Goal: Share content

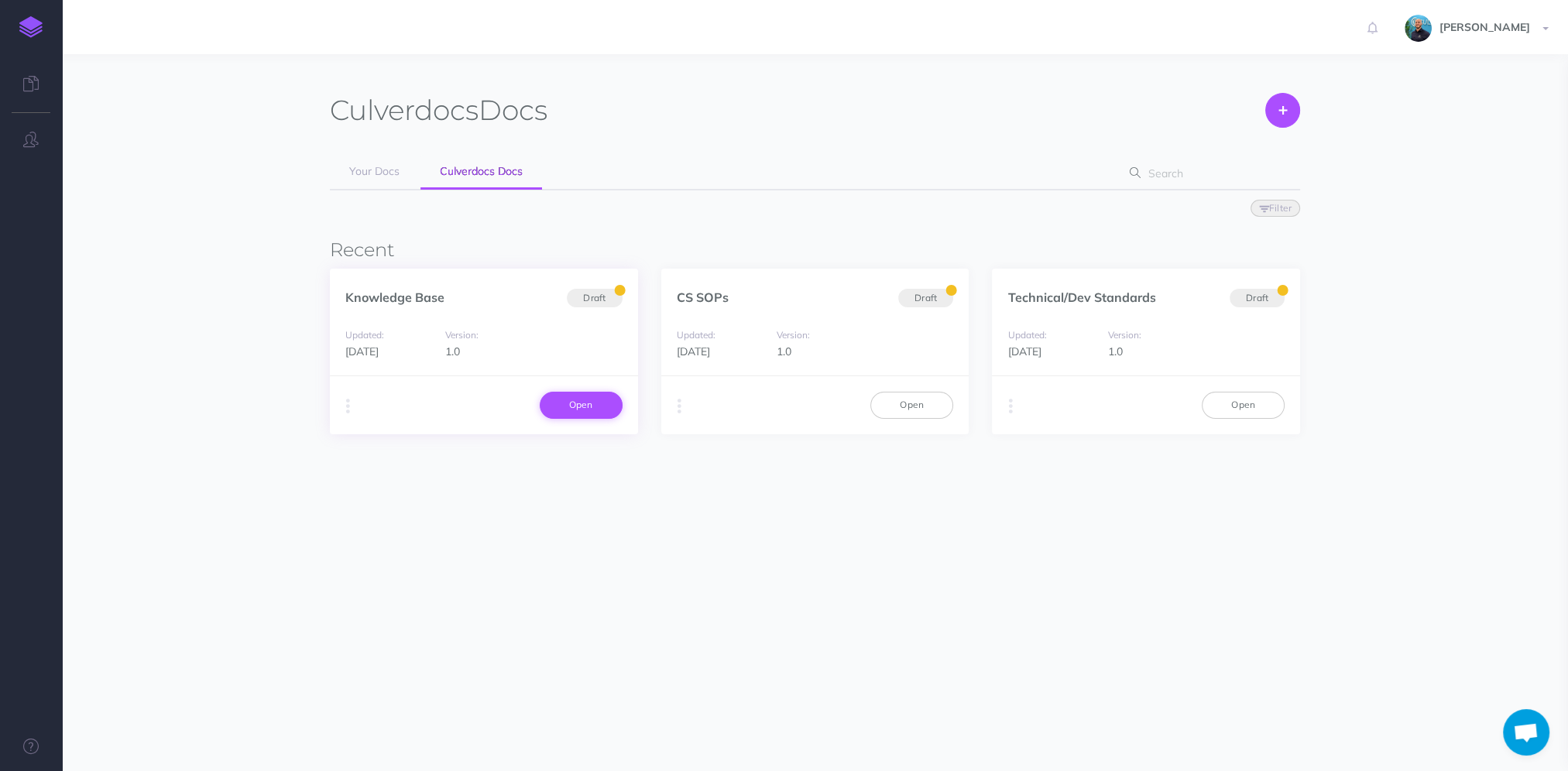
click at [567, 400] on link "Open" at bounding box center [581, 404] width 83 height 27
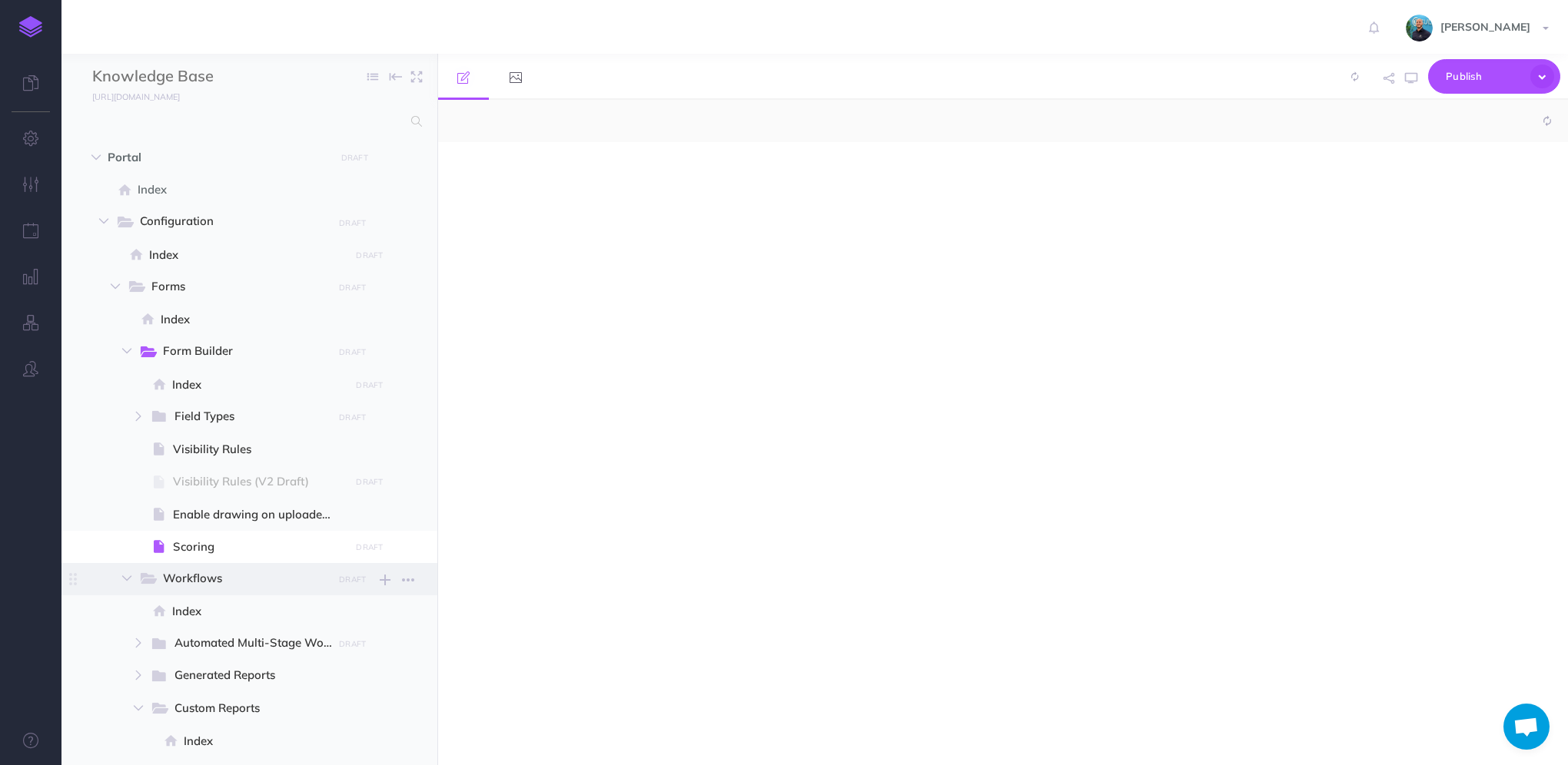
select select "null"
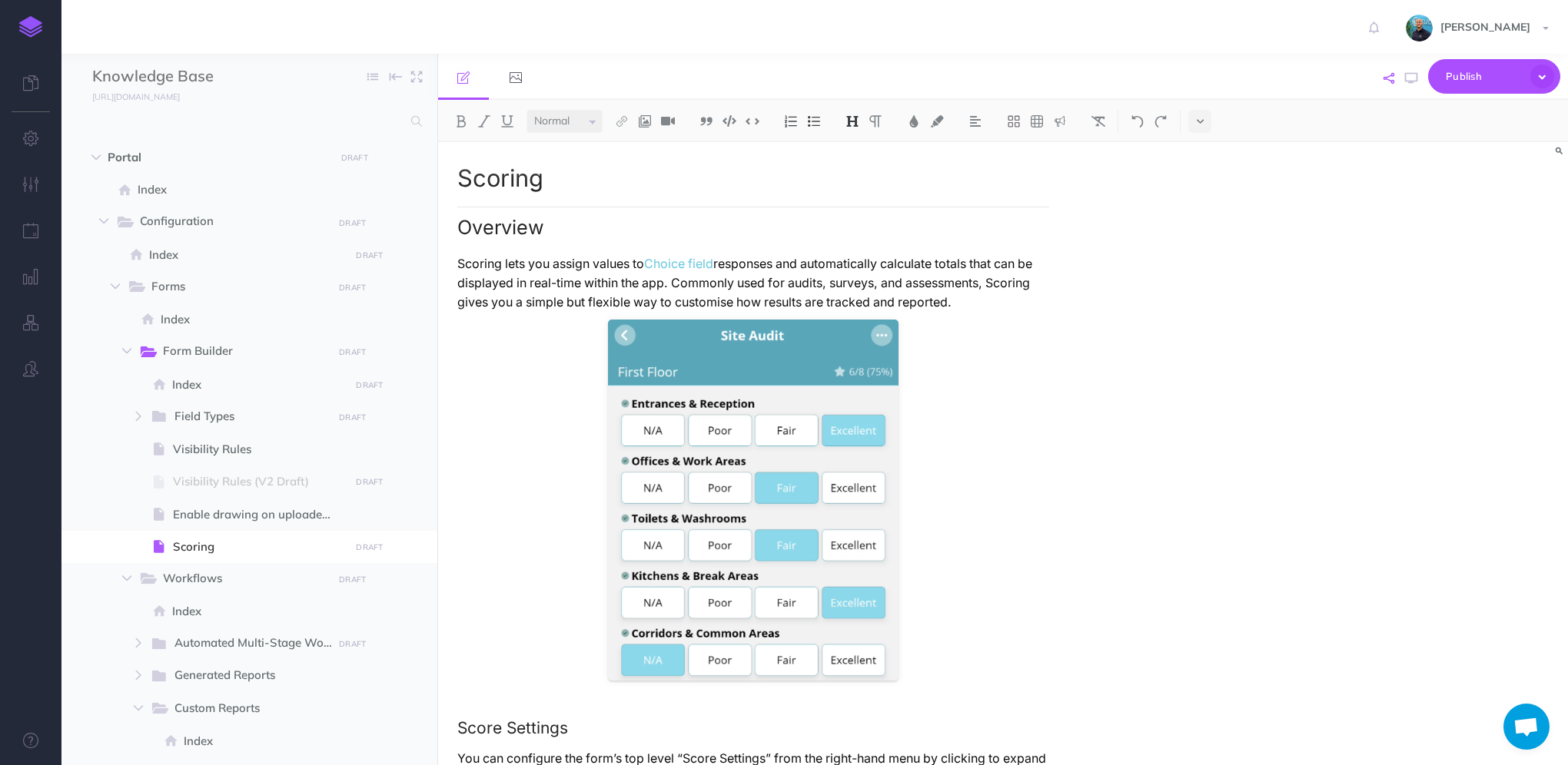
click at [1391, 78] on icon "button" at bounding box center [1389, 78] width 11 height 11
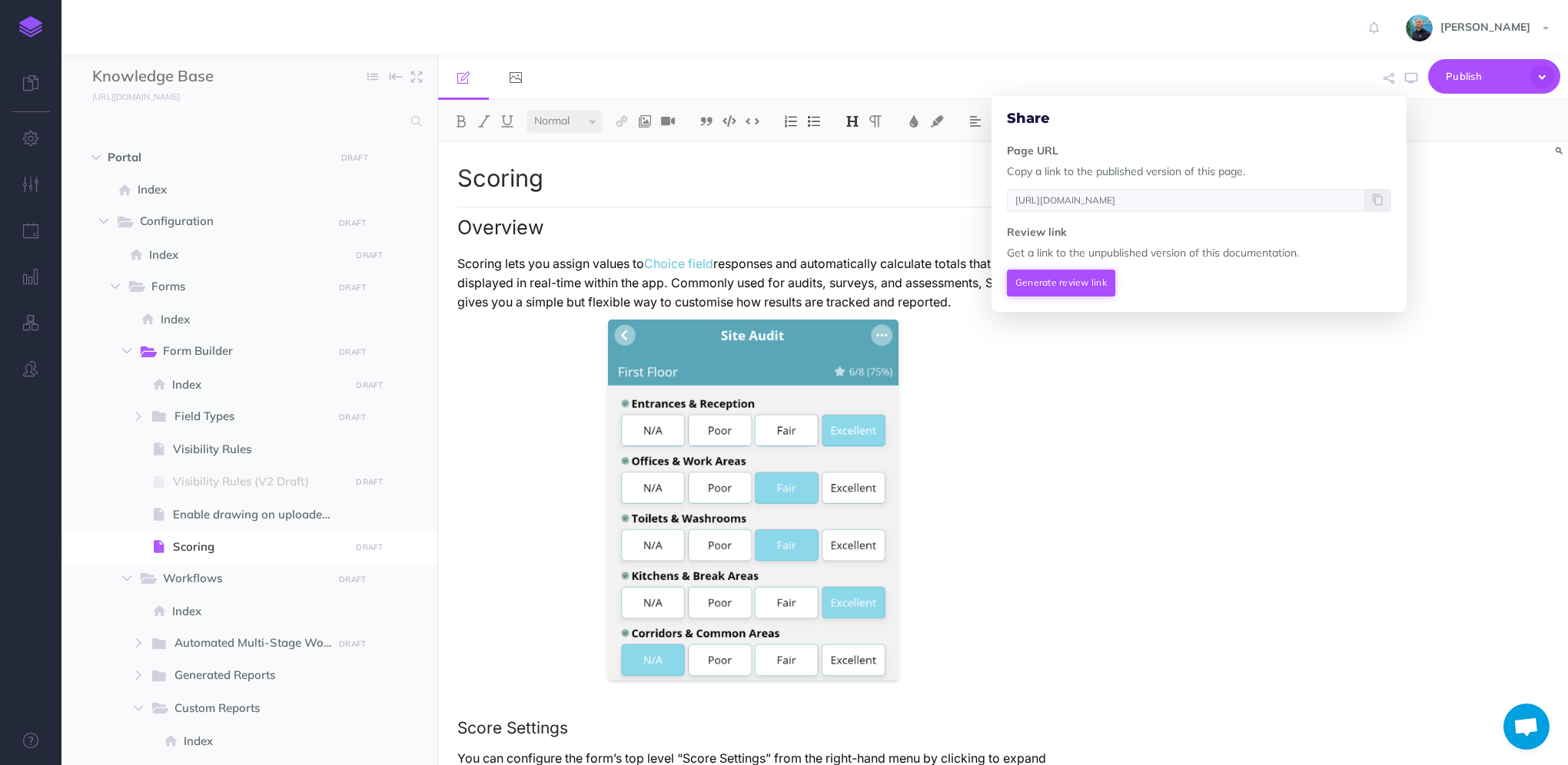
click at [1054, 283] on button "Generate review link" at bounding box center [1061, 283] width 109 height 26
click at [1372, 283] on span at bounding box center [1378, 282] width 26 height 23
click at [1156, 35] on div "[PERSON_NAME] Settings Account Settings Teams Create Team Culverdocs Support Do…" at bounding box center [784, 26] width 1545 height 54
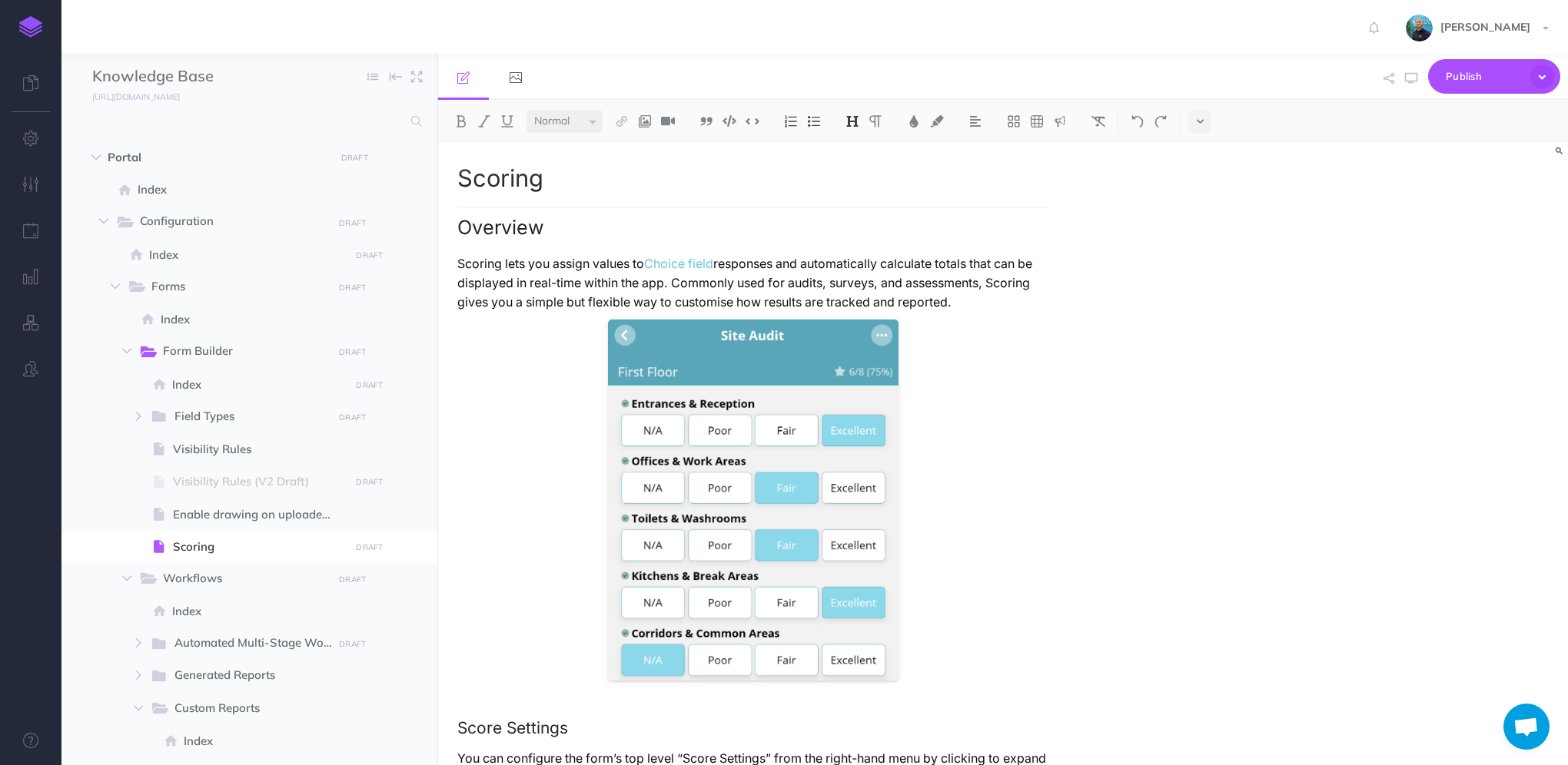
click at [47, 22] on link at bounding box center [30, 26] width 62 height 54
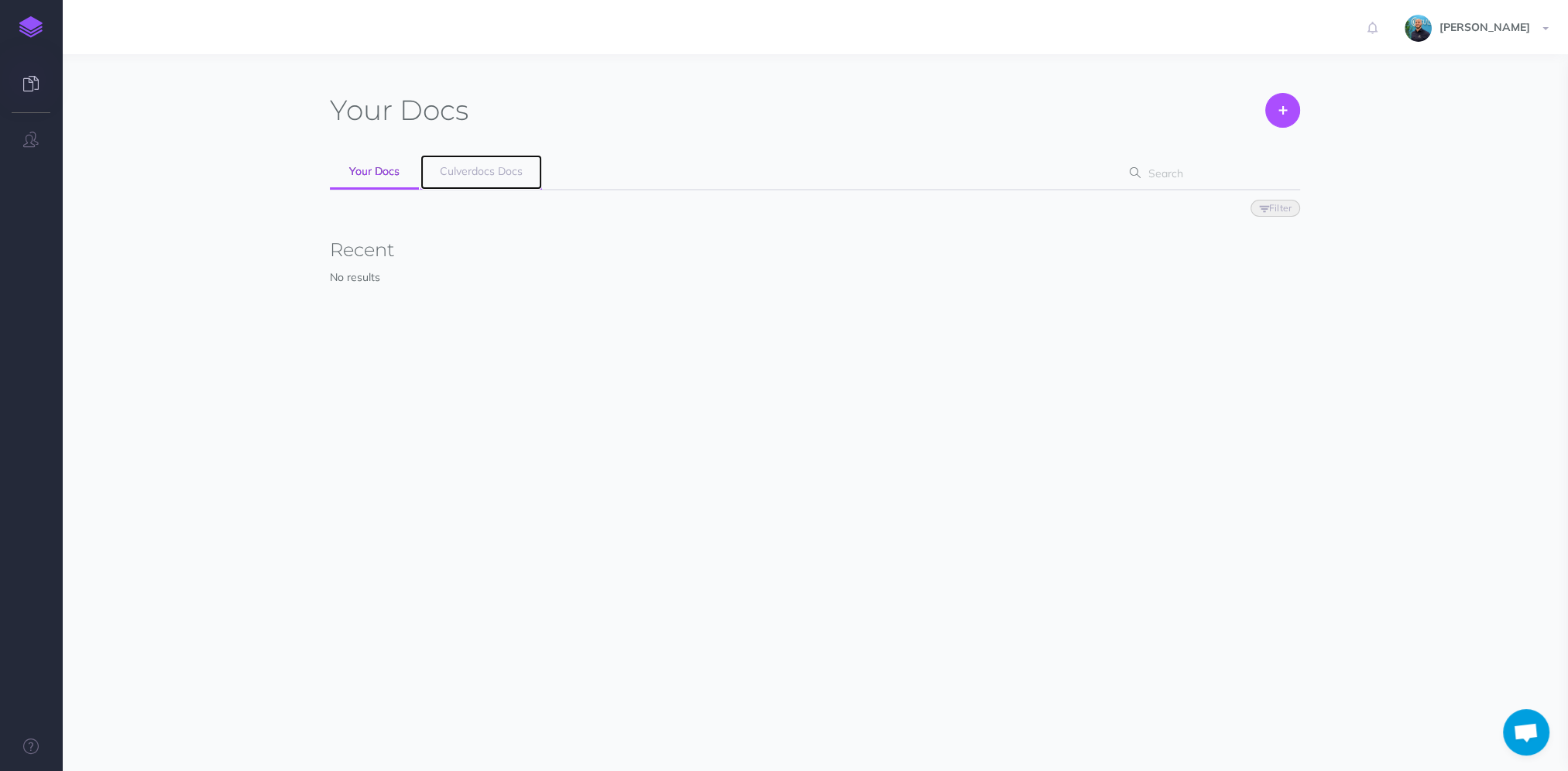
click at [482, 164] on link "Culverdocs Docs" at bounding box center [480, 172] width 121 height 35
